Goal: Complete application form

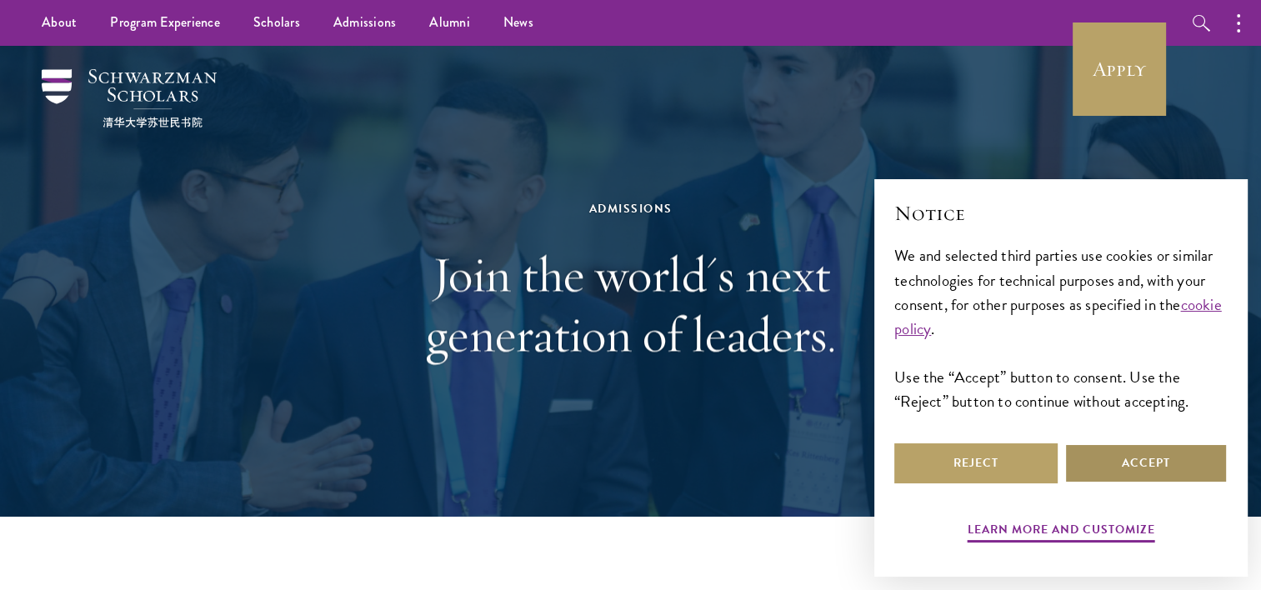
click at [1144, 455] on button "Accept" at bounding box center [1146, 464] width 163 height 40
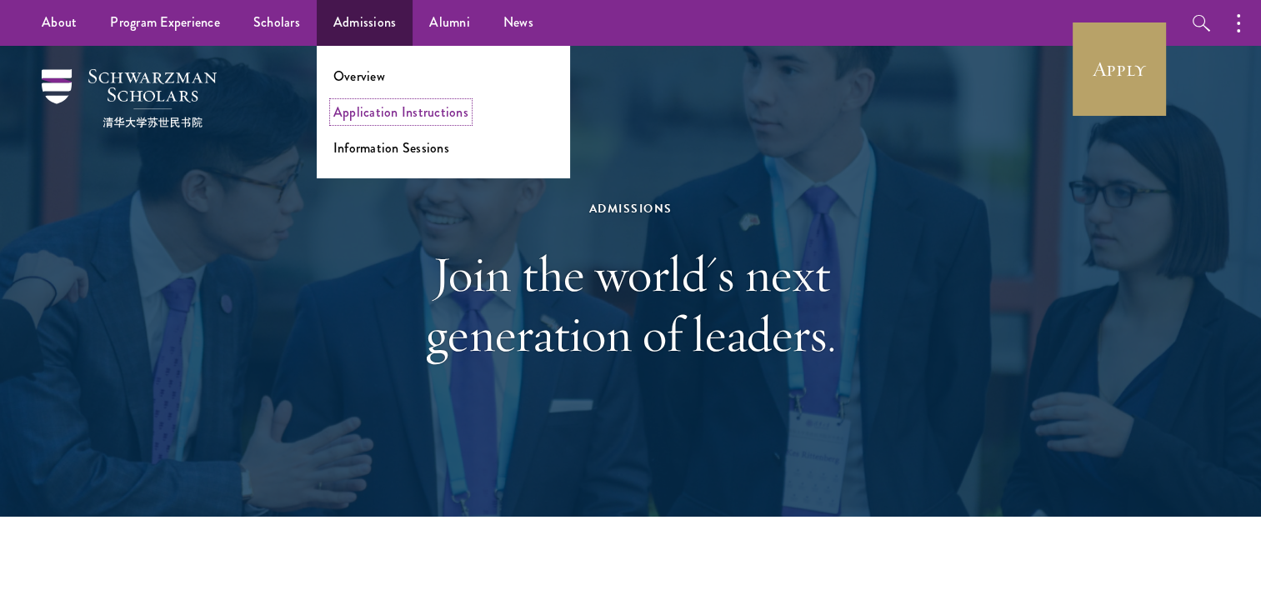
click at [395, 118] on link "Application Instructions" at bounding box center [400, 112] width 135 height 19
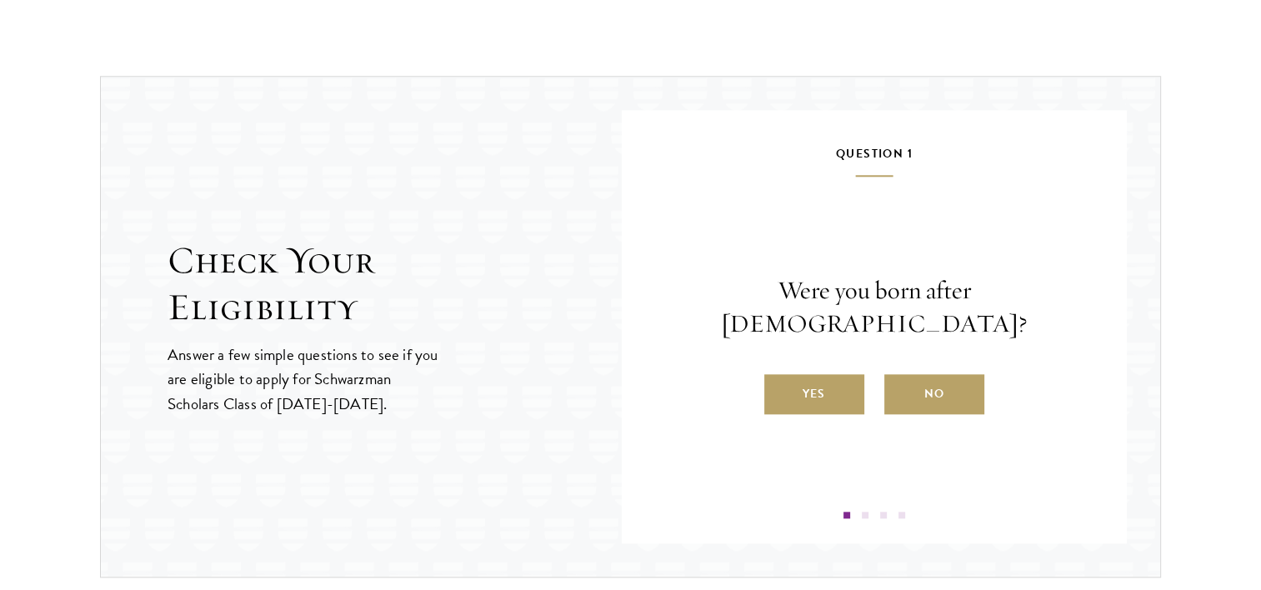
scroll to position [1687, 0]
click at [810, 373] on label "Yes" at bounding box center [814, 393] width 100 height 40
click at [779, 375] on input "Yes" at bounding box center [771, 382] width 15 height 15
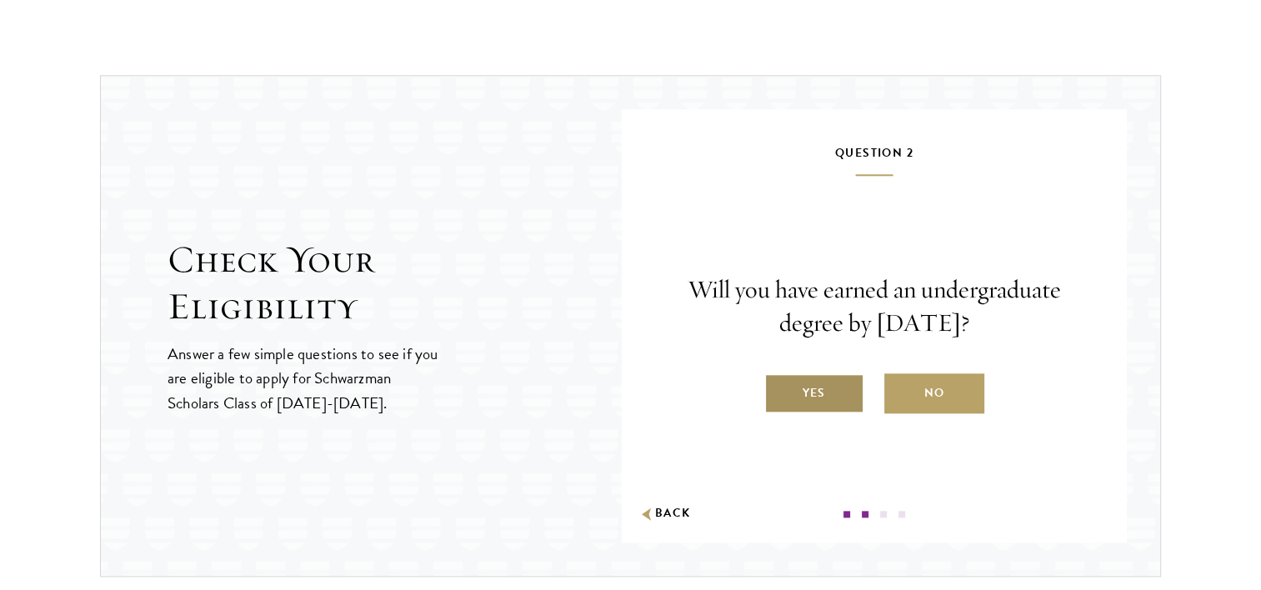
click at [804, 377] on label "Yes" at bounding box center [814, 393] width 100 height 40
click at [779, 377] on input "Yes" at bounding box center [771, 382] width 15 height 15
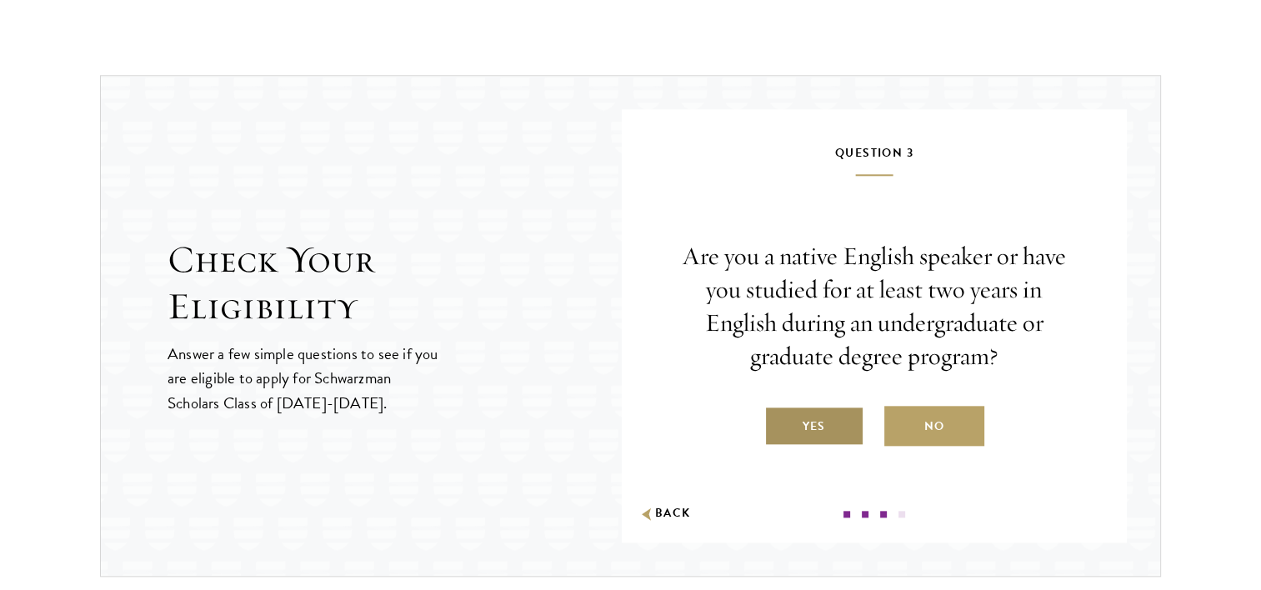
click at [821, 414] on label "Yes" at bounding box center [814, 426] width 100 height 40
click at [779, 414] on input "Yes" at bounding box center [771, 415] width 15 height 15
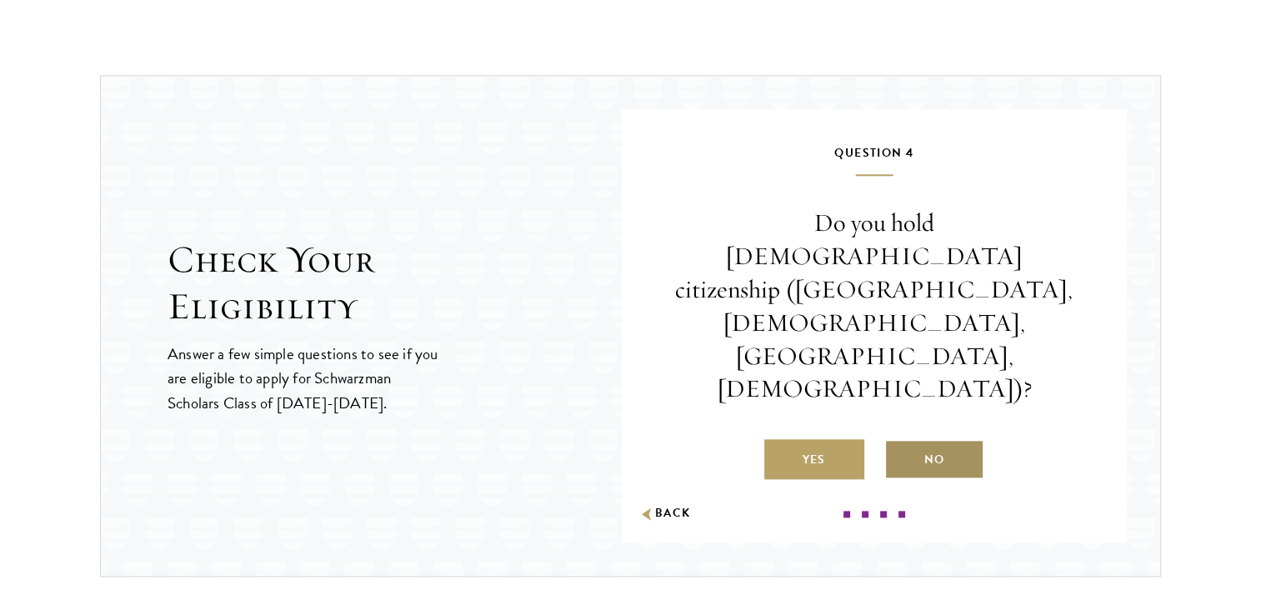
click at [941, 439] on label "No" at bounding box center [935, 459] width 100 height 40
click at [900, 442] on input "No" at bounding box center [892, 449] width 15 height 15
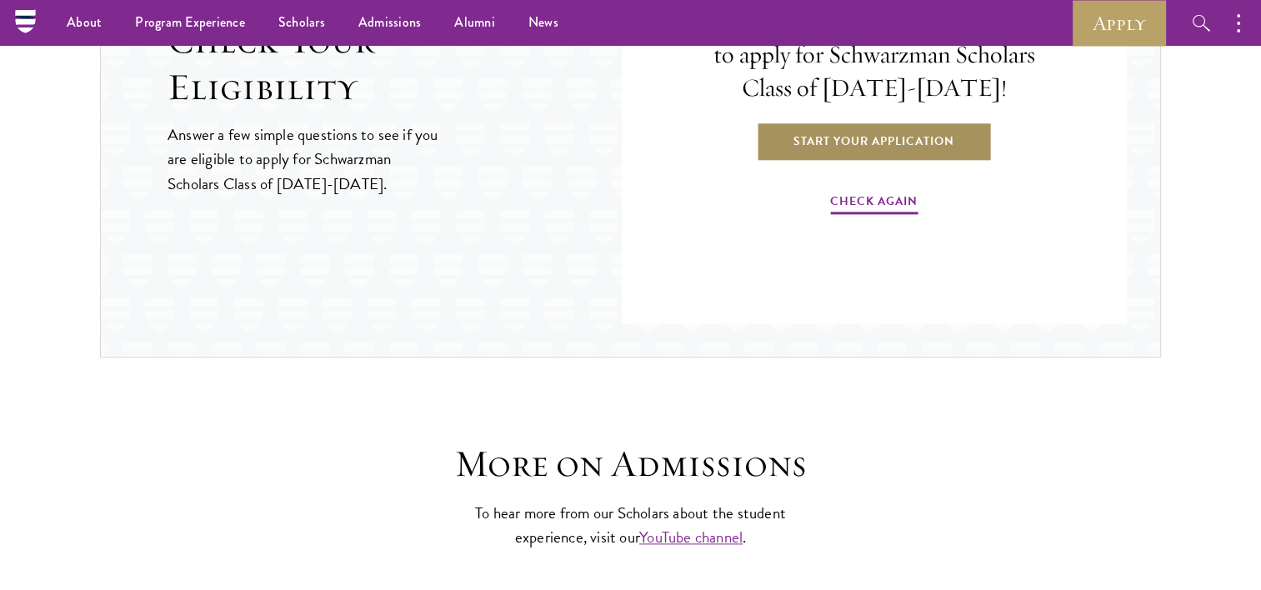
scroll to position [1904, 0]
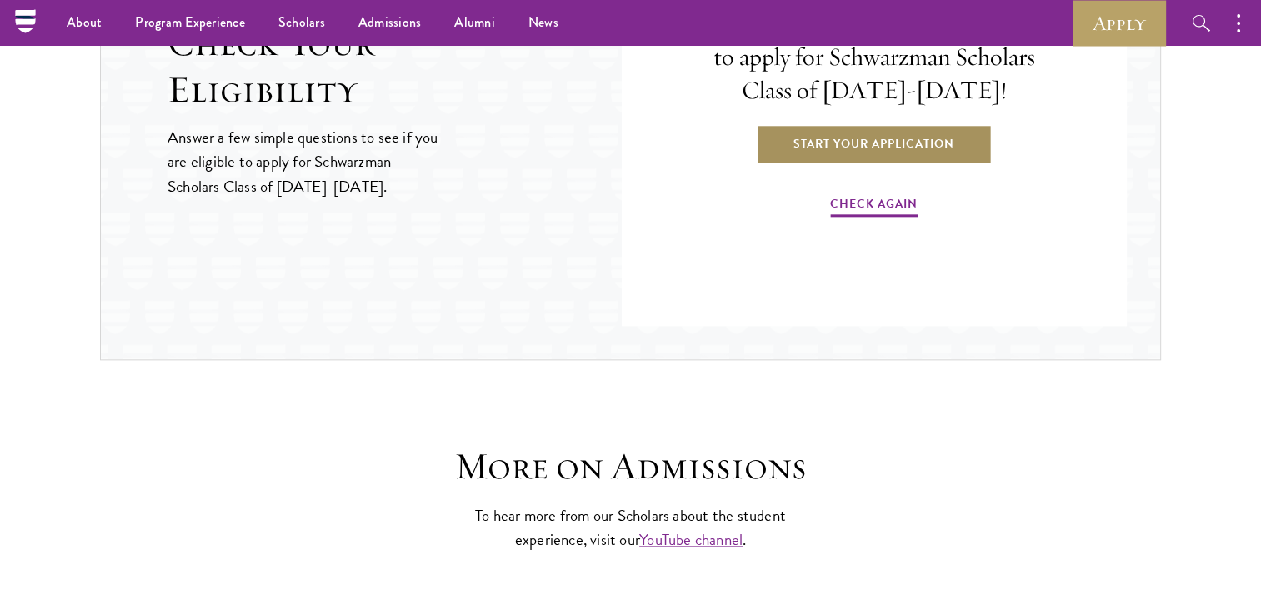
click at [890, 147] on link "Start Your Application" at bounding box center [874, 143] width 236 height 40
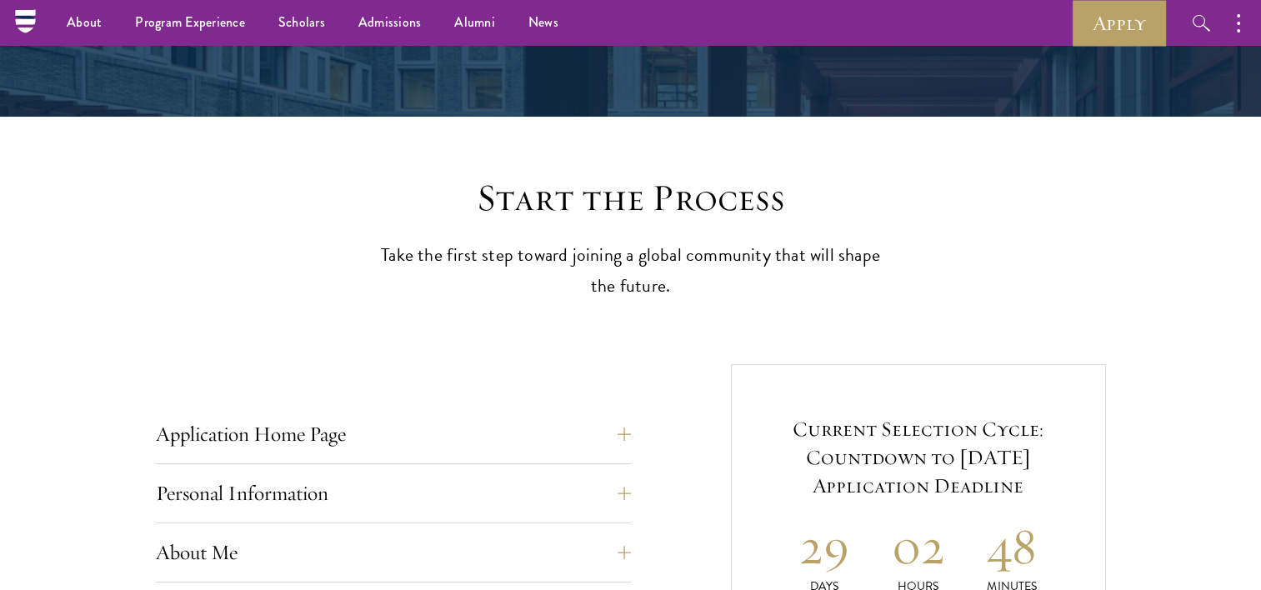
scroll to position [0, 0]
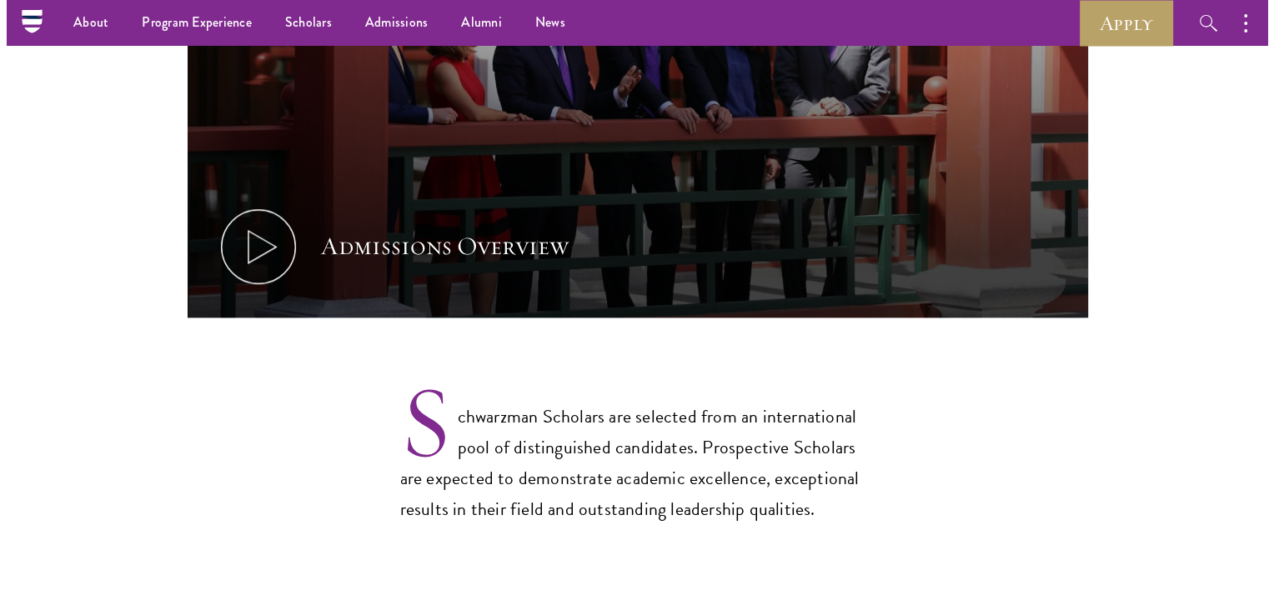
scroll to position [1054, 0]
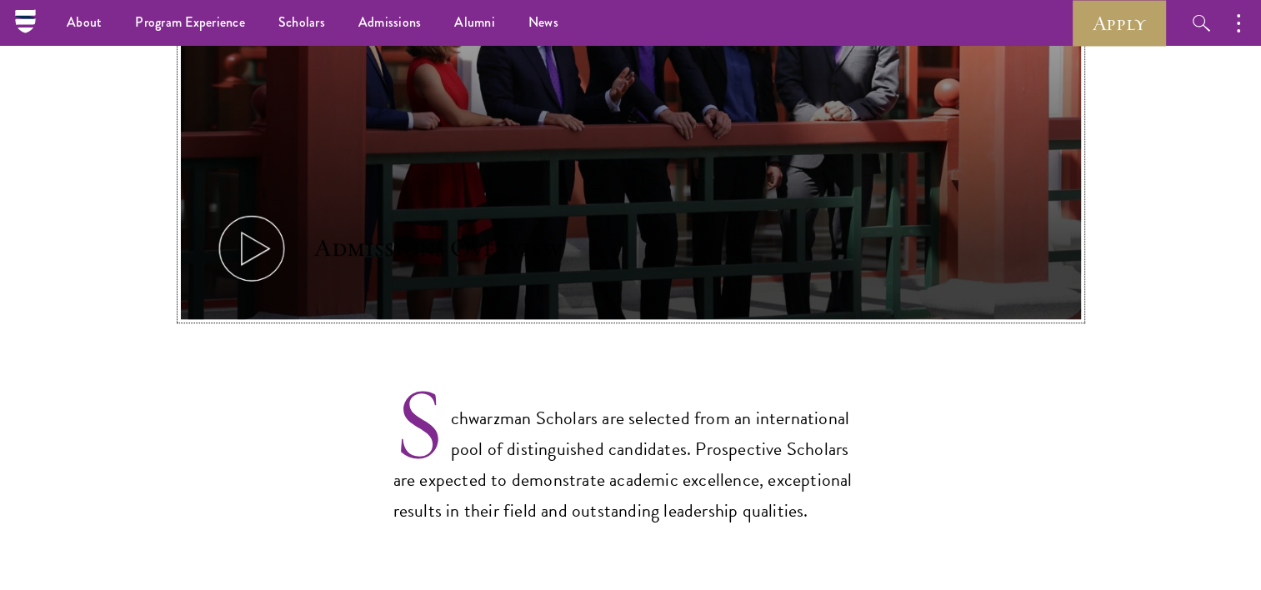
click at [260, 233] on icon at bounding box center [251, 248] width 75 height 75
